Goal: Transaction & Acquisition: Purchase product/service

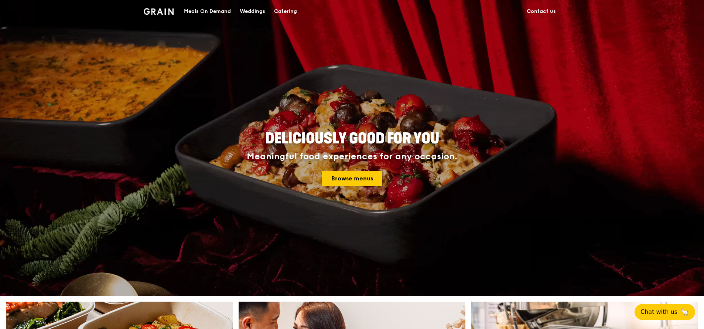
click at [348, 180] on link "Browse menus" at bounding box center [352, 179] width 60 height 16
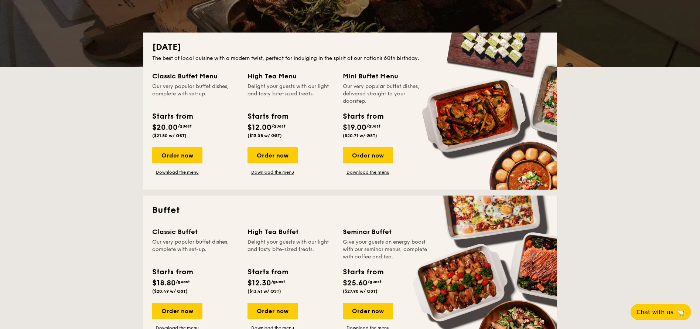
scroll to position [92, 0]
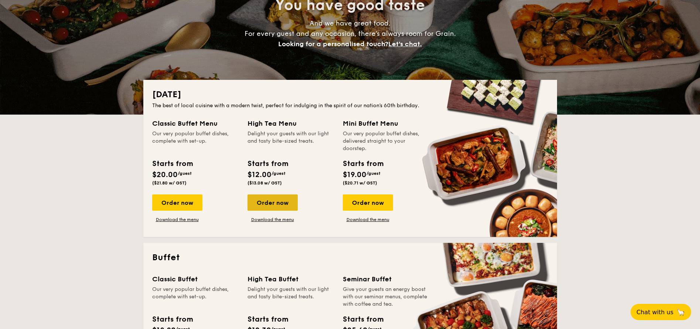
click at [262, 207] on div "Order now" at bounding box center [273, 202] width 50 height 16
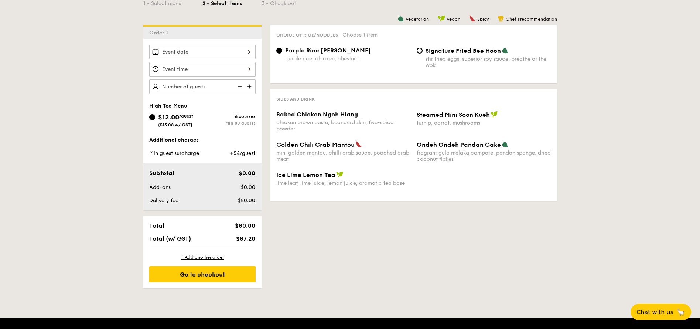
scroll to position [185, 0]
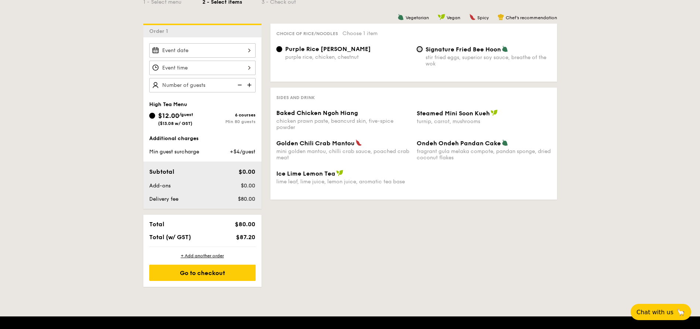
click at [422, 48] on input "Signature Fried Bee Hoon stir fried eggs, superior soy sauce, breathe of the wok" at bounding box center [420, 49] width 6 height 6
radio input "true"
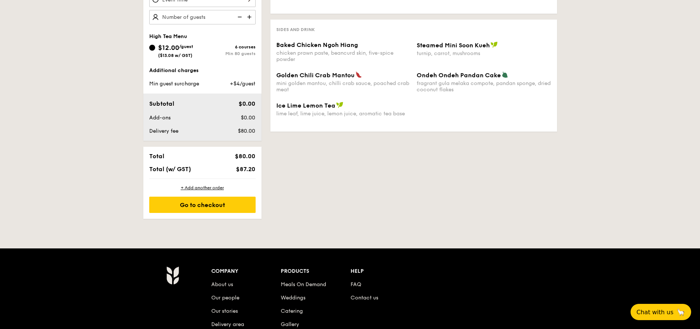
scroll to position [139, 0]
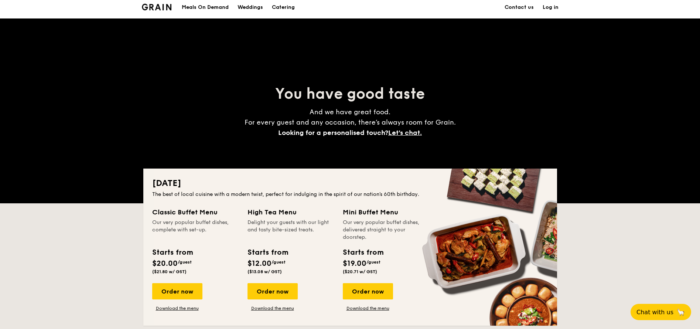
scroll to position [96, 0]
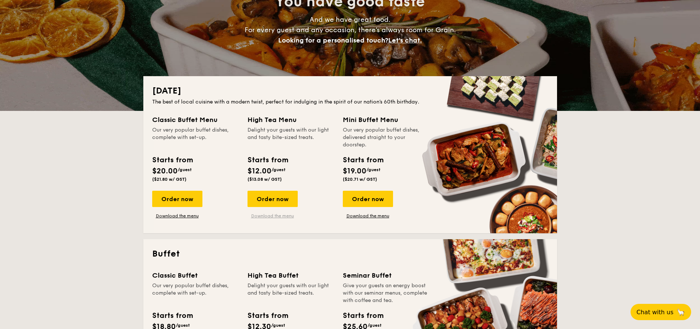
click at [284, 215] on link "Download the menu" at bounding box center [273, 216] width 50 height 6
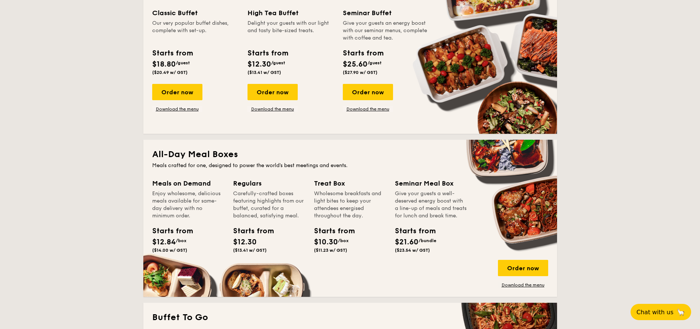
scroll to position [373, 0]
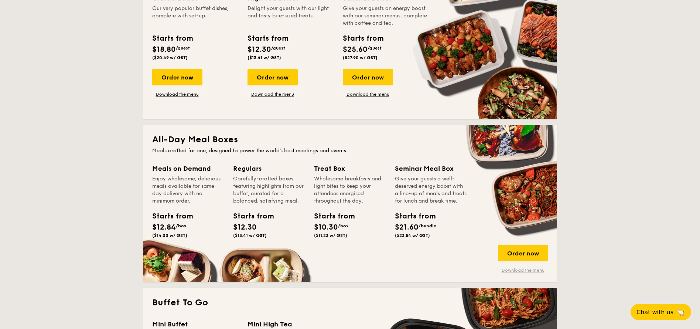
click at [520, 269] on link "Download the menu" at bounding box center [523, 270] width 50 height 6
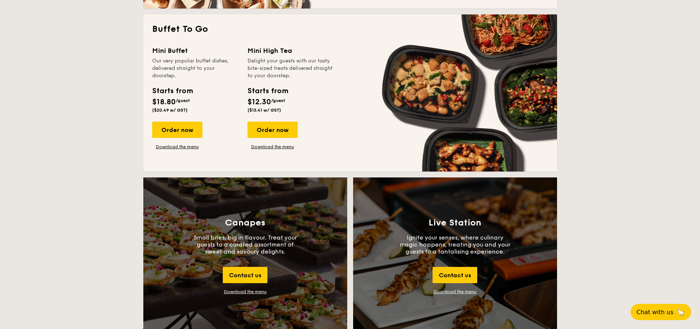
scroll to position [462, 0]
